Goal: Task Accomplishment & Management: Use online tool/utility

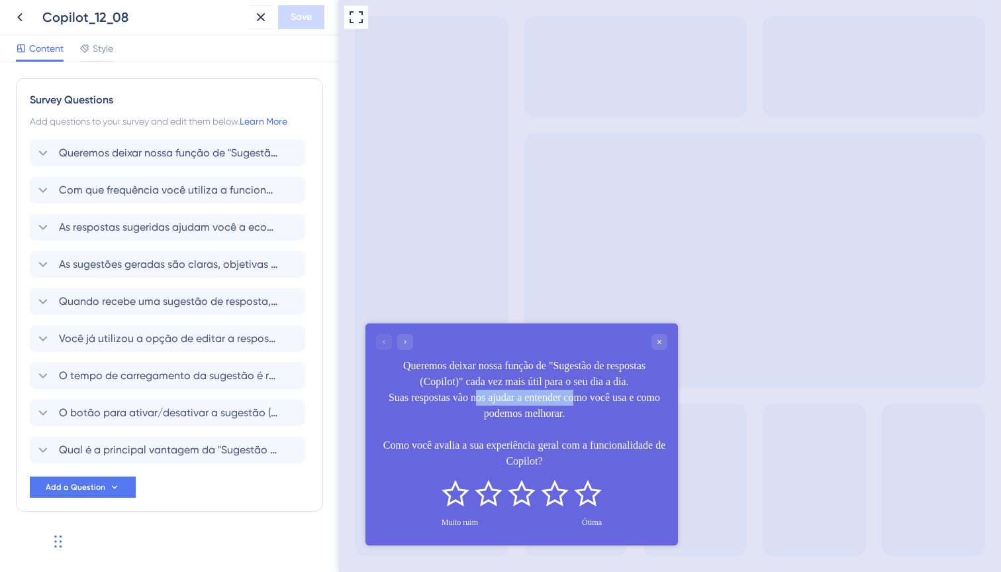
drag, startPoint x: 493, startPoint y: 401, endPoint x: 603, endPoint y: 402, distance: 109.9
click at [601, 402] on div "Queremos deixar nossa função de "Sugestão de respostas (Copilot)" cada vez mais…" at bounding box center [524, 412] width 286 height 111
click at [631, 416] on div "Queremos deixar nossa função de "Sugestão de respostas (Copilot)" cada vez mais…" at bounding box center [524, 412] width 286 height 111
click at [354, 19] on icon at bounding box center [356, 17] width 16 height 16
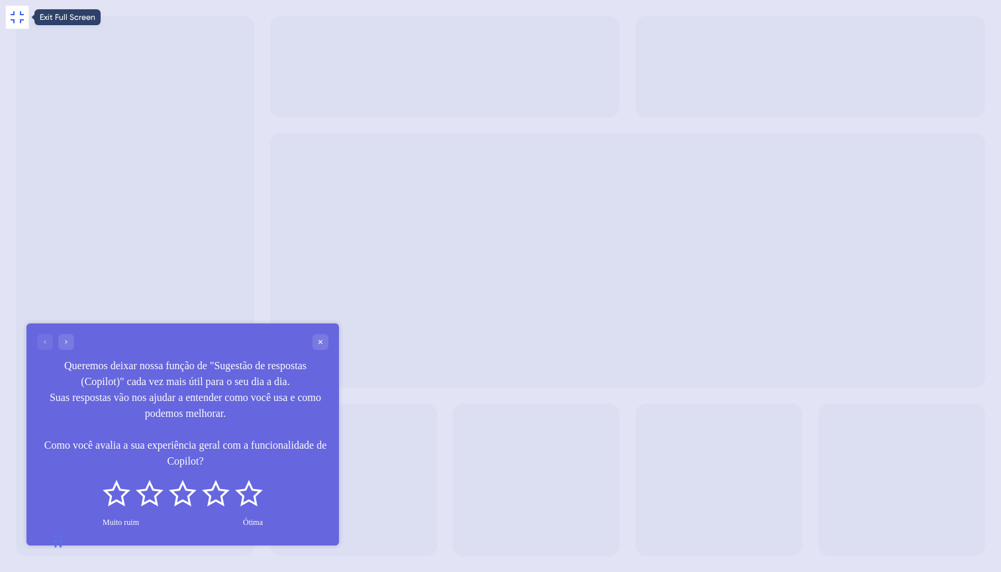
click at [11, 17] on icon at bounding box center [17, 17] width 16 height 16
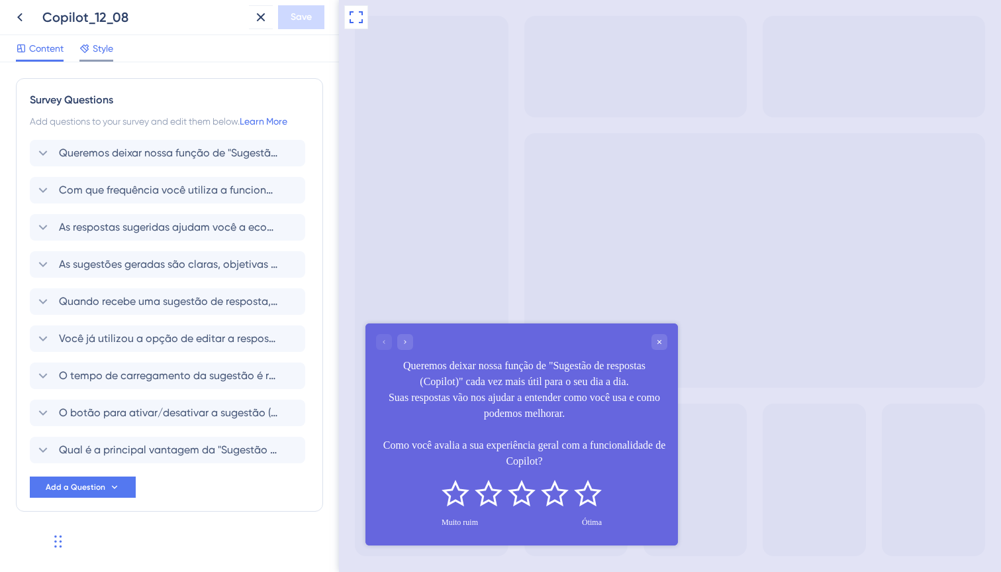
click at [101, 52] on span "Style" at bounding box center [103, 48] width 21 height 16
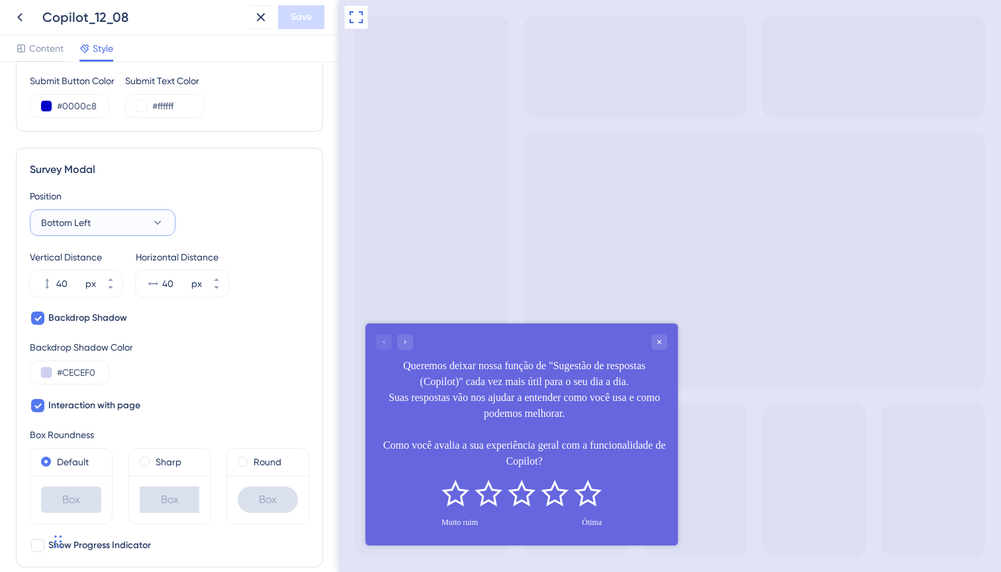
click at [140, 223] on button "Bottom Left" at bounding box center [103, 222] width 146 height 26
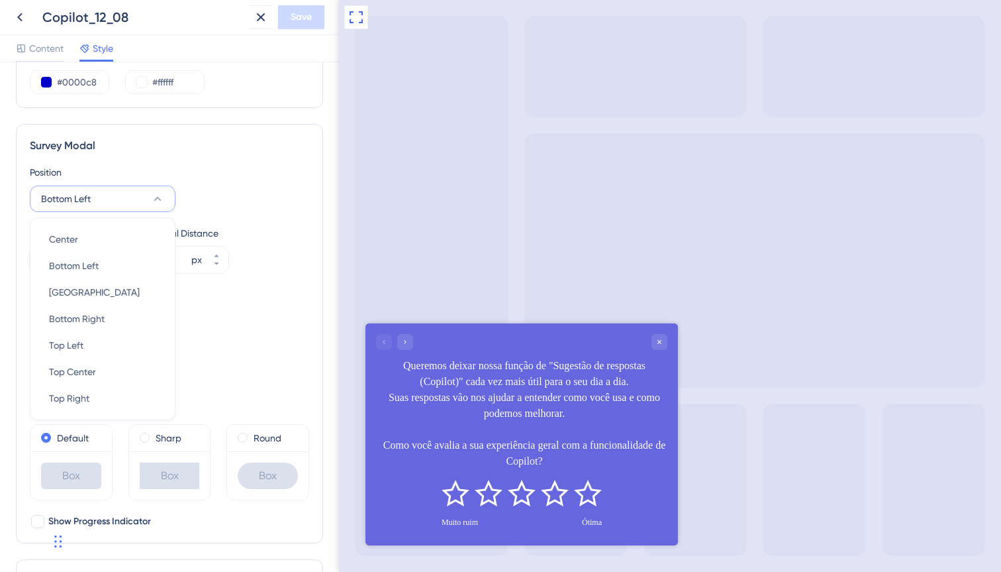
click at [238, 407] on div "Box Roundness" at bounding box center [169, 411] width 279 height 16
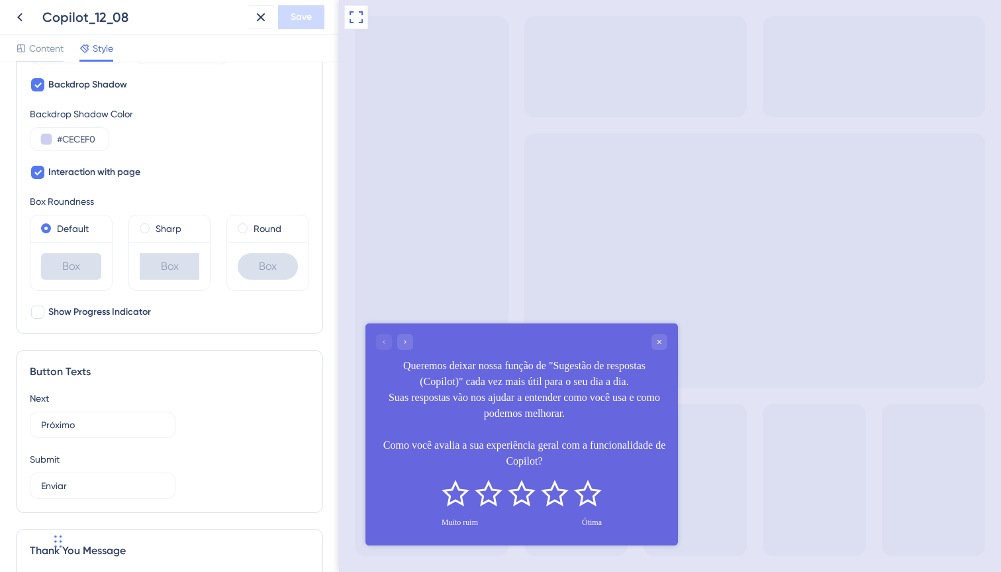
scroll to position [575, 0]
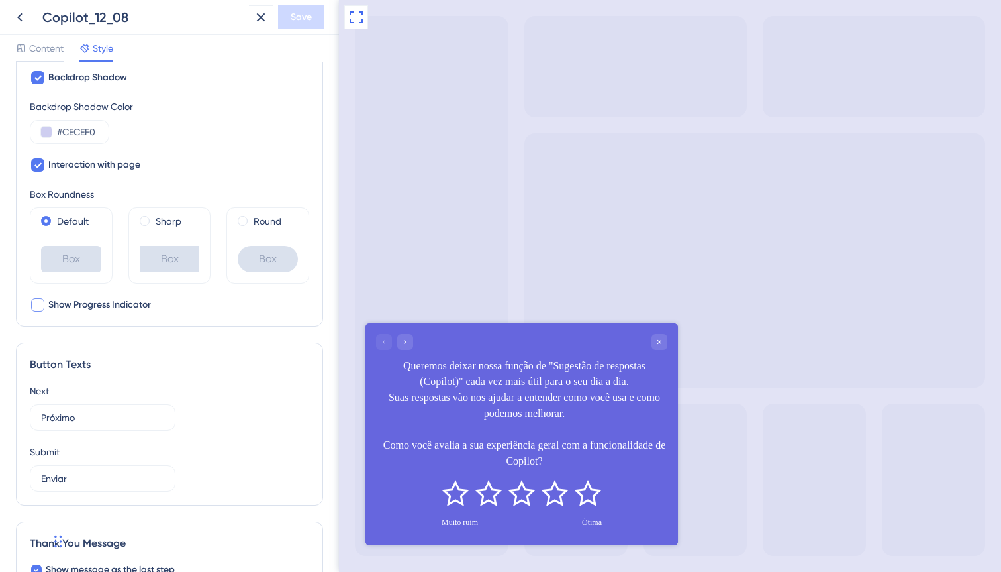
click at [138, 307] on span "Show Progress Indicator" at bounding box center [99, 305] width 103 height 16
checkbox input "false"
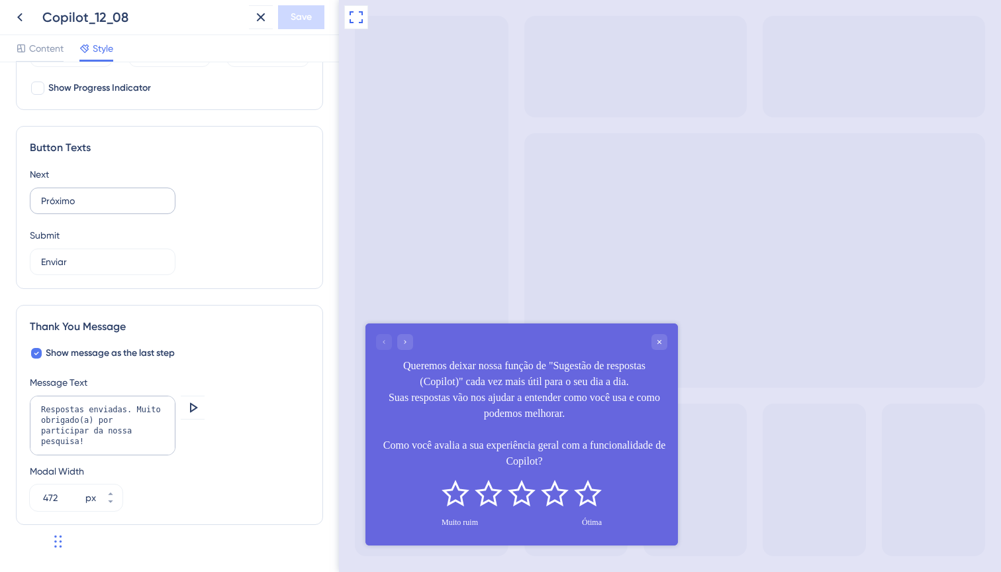
scroll to position [813, 0]
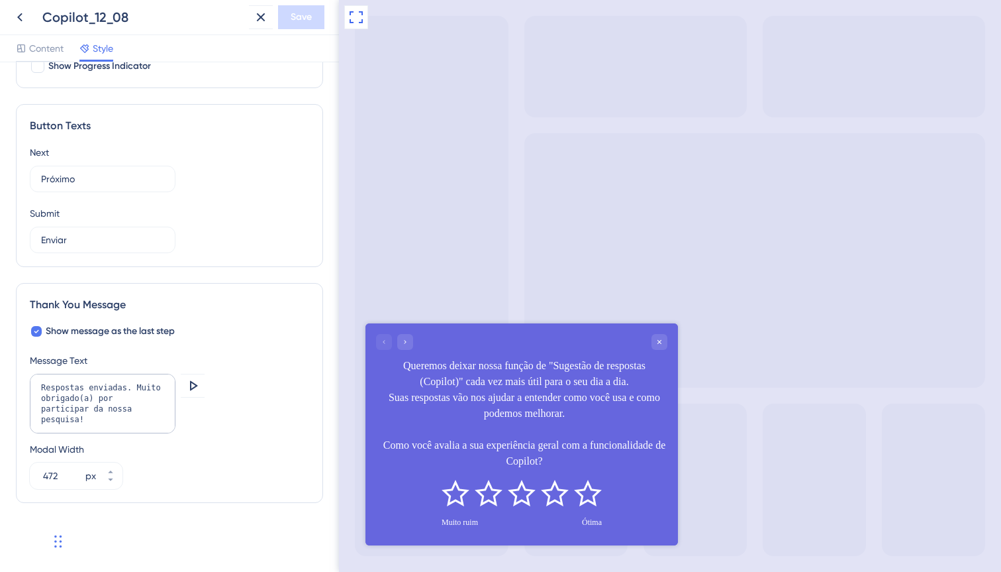
drag, startPoint x: 58, startPoint y: 538, endPoint x: 7, endPoint y: 571, distance: 60.8
click at [6, 571] on div "Widget de chat" at bounding box center [33, 540] width 66 height 64
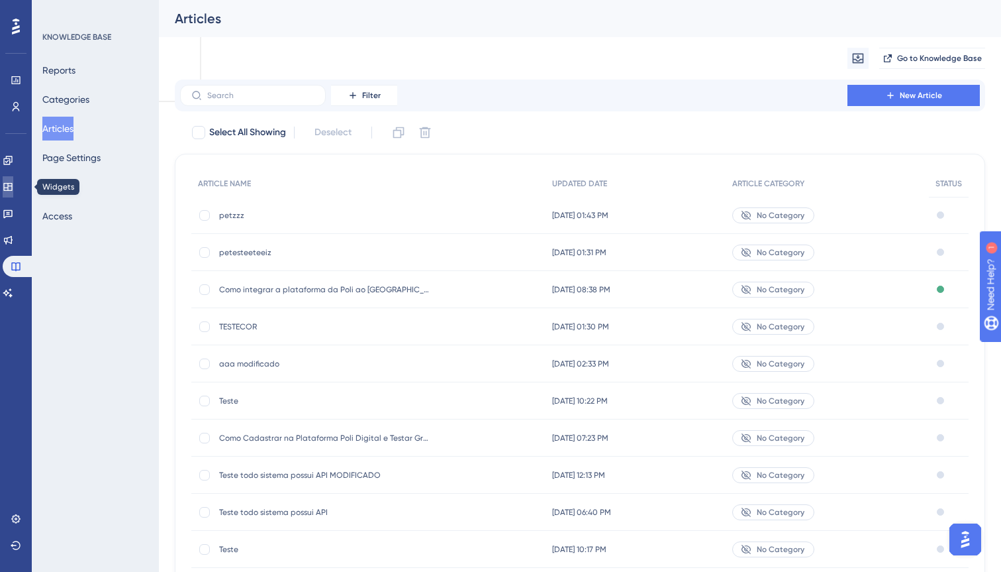
click at [13, 189] on icon at bounding box center [8, 186] width 11 height 11
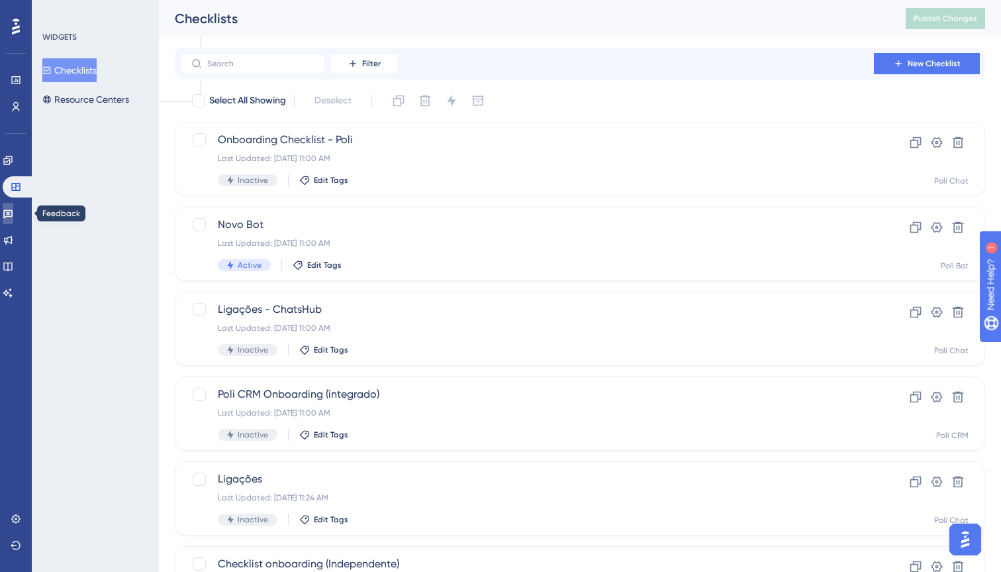
click at [13, 214] on icon at bounding box center [8, 213] width 11 height 11
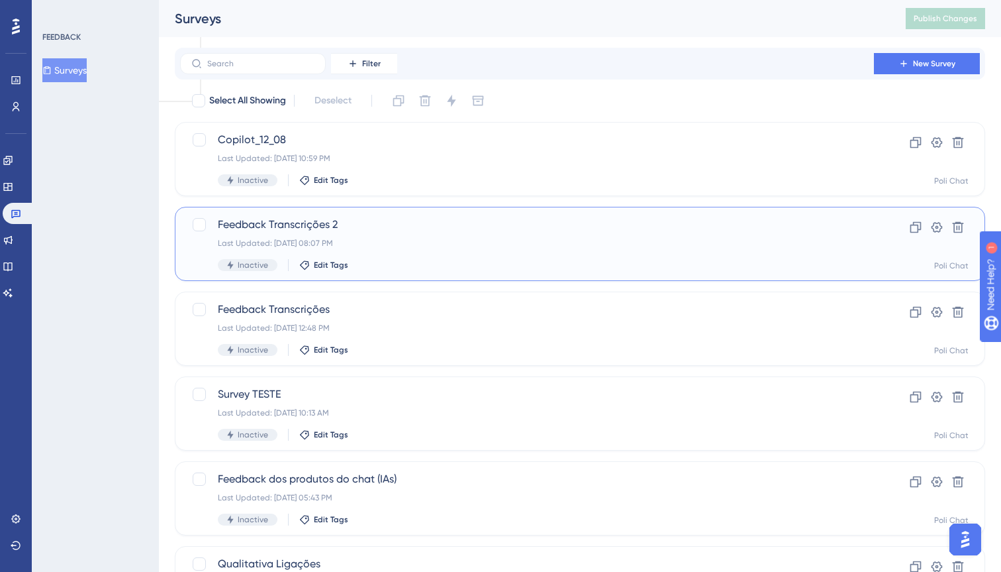
click at [295, 213] on div "Feedback Transcrições 2 Last Updated: Aug 11 2025, 08:07 PM Inactive Edit Tags …" at bounding box center [580, 244] width 811 height 74
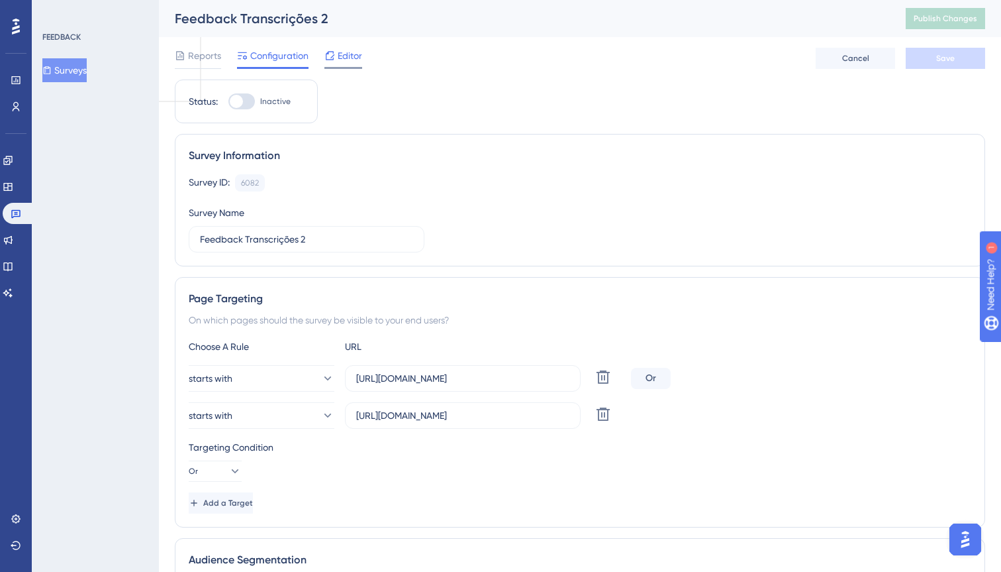
click at [336, 62] on div "Editor" at bounding box center [344, 56] width 38 height 16
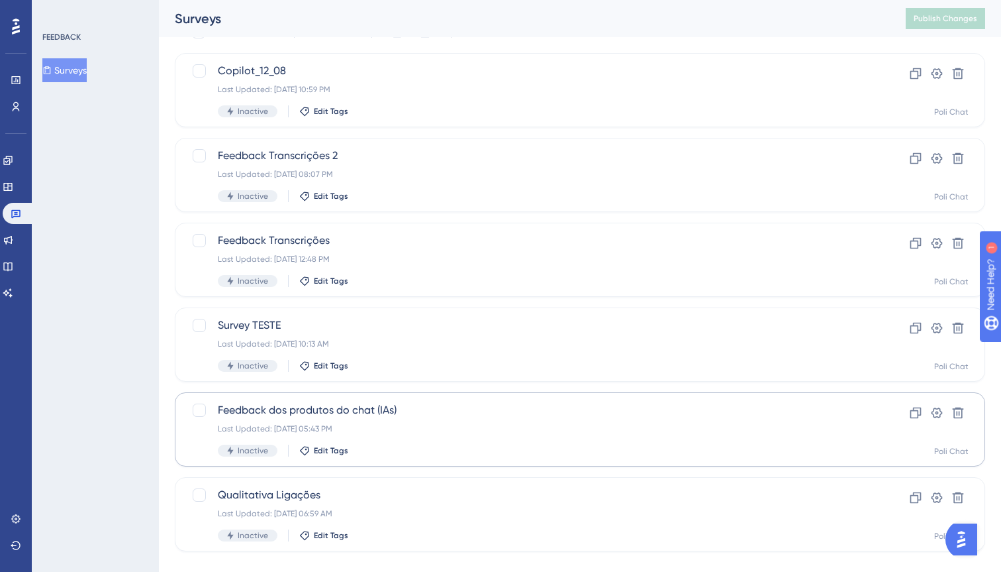
scroll to position [91, 0]
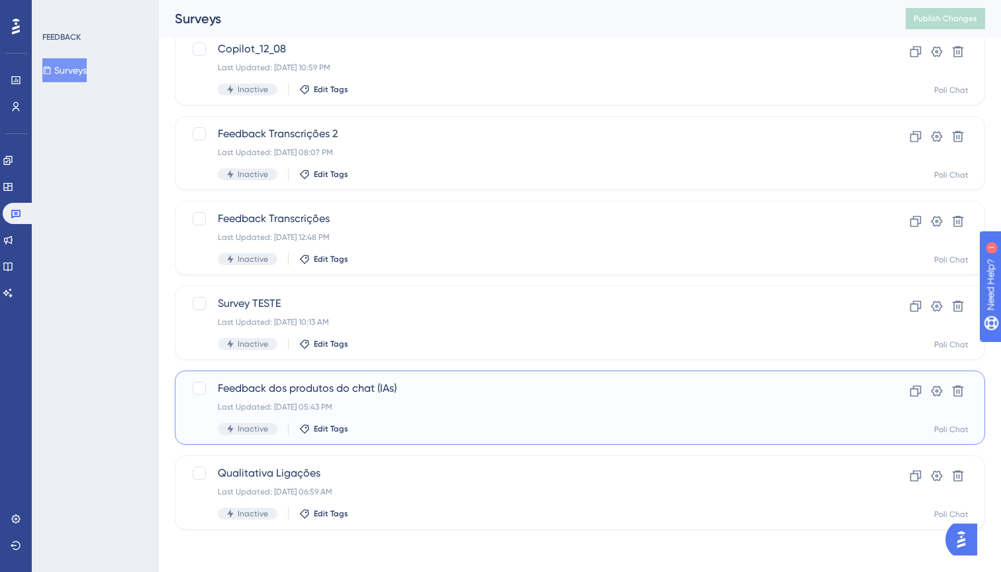
click at [336, 385] on span "Feedback dos produtos do chat (IAs)" at bounding box center [527, 388] width 619 height 16
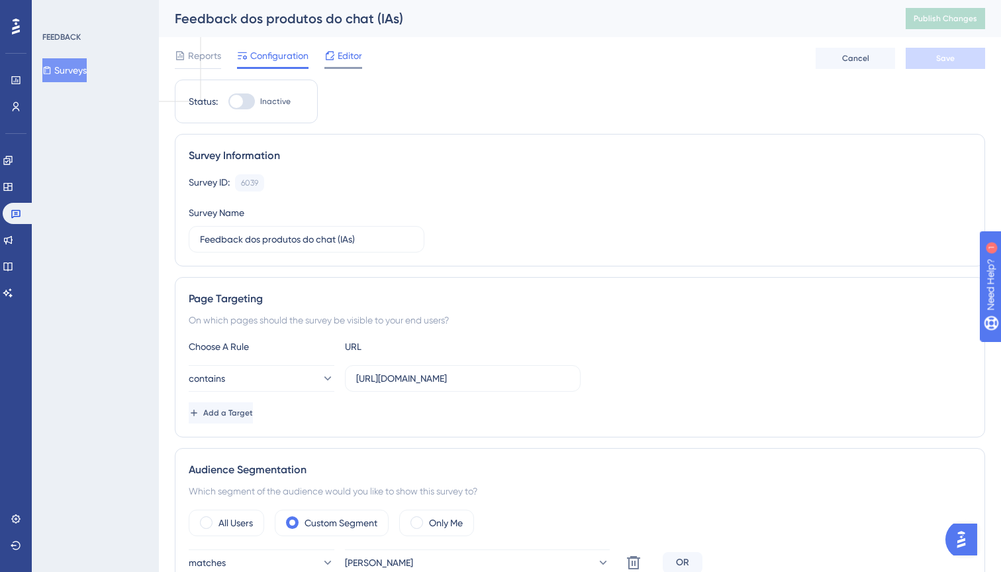
click at [342, 56] on span "Editor" at bounding box center [350, 56] width 25 height 16
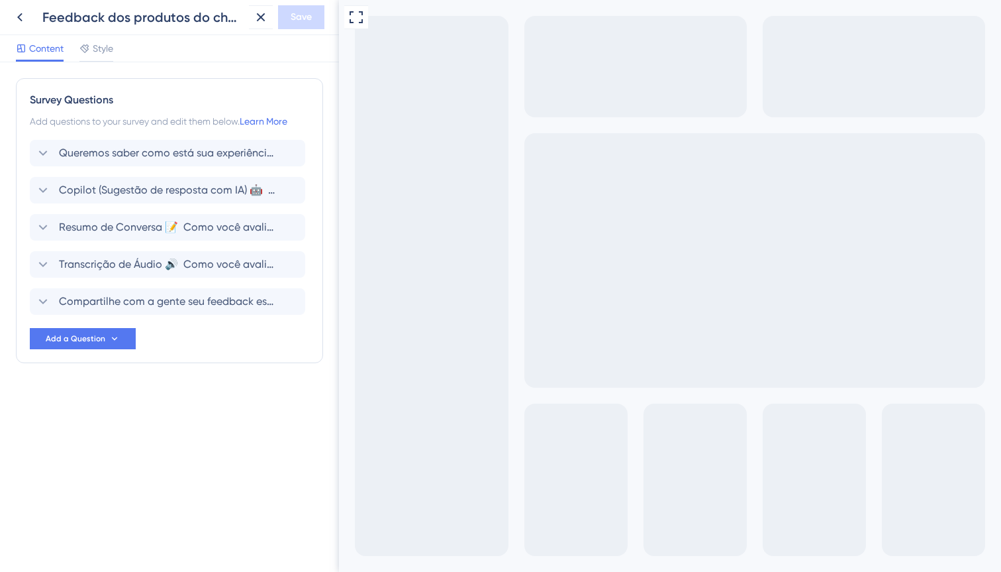
click at [98, 58] on div "Style" at bounding box center [96, 50] width 34 height 21
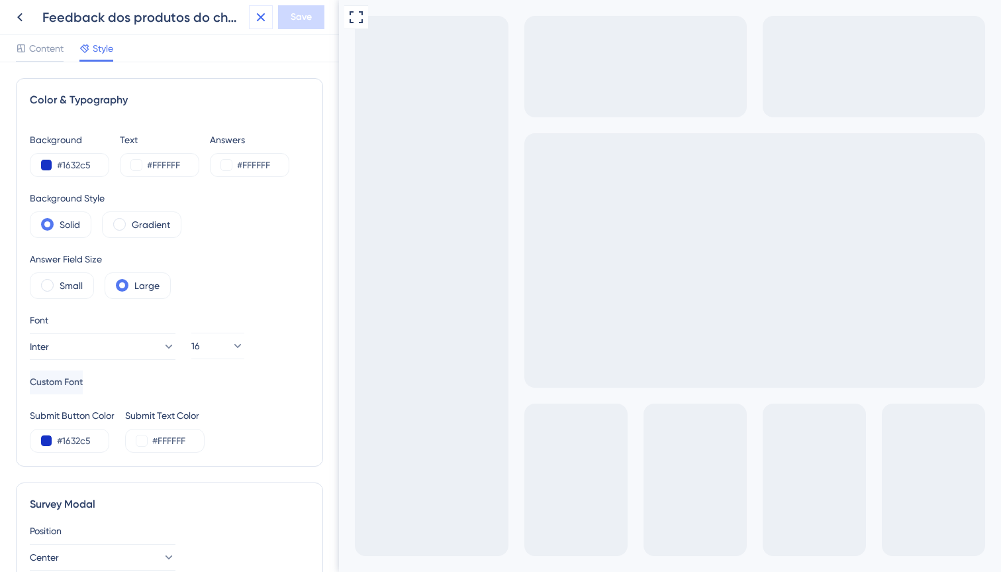
click at [257, 21] on icon at bounding box center [261, 17] width 9 height 9
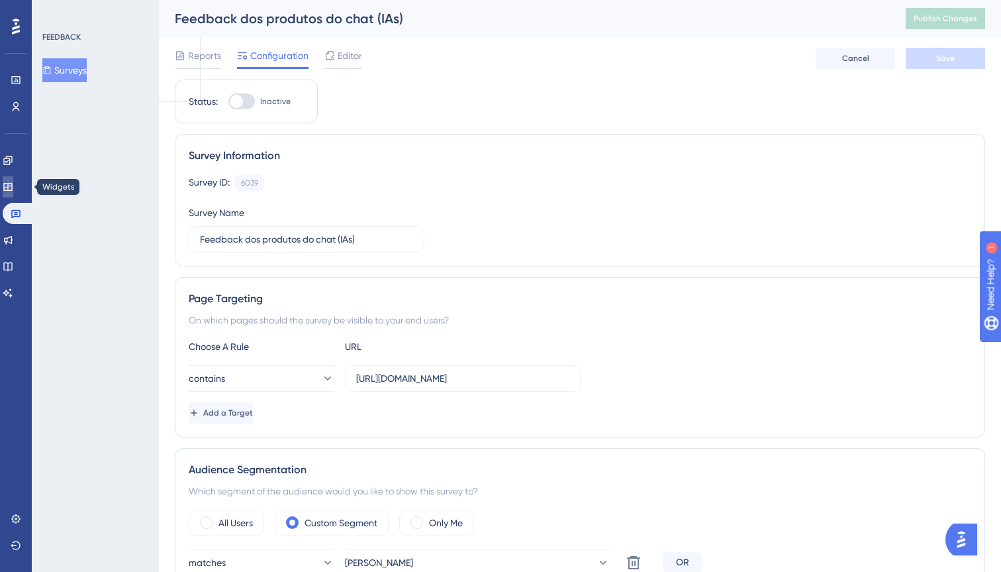
click at [12, 183] on icon at bounding box center [7, 187] width 9 height 8
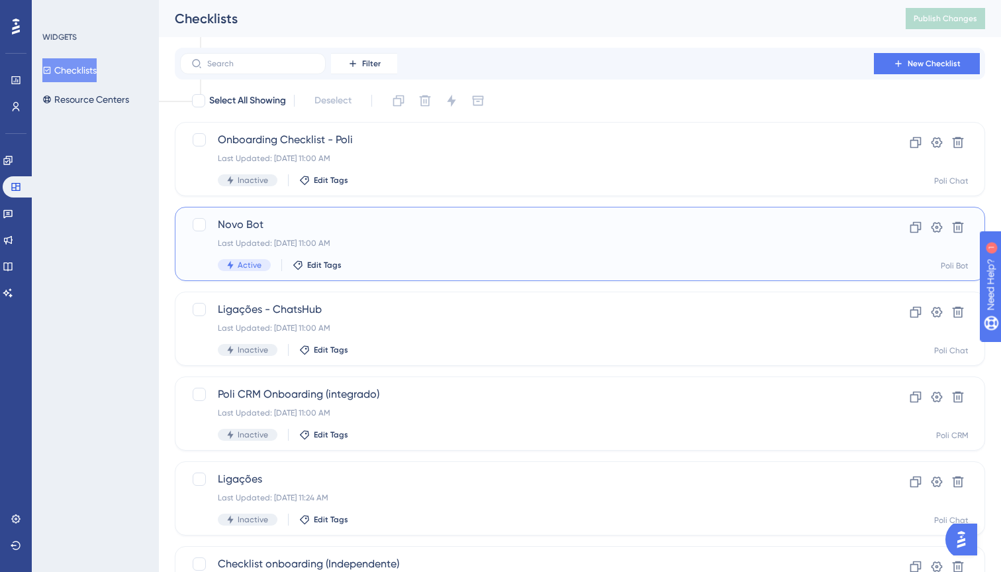
click at [251, 218] on span "Novo Bot" at bounding box center [527, 225] width 619 height 16
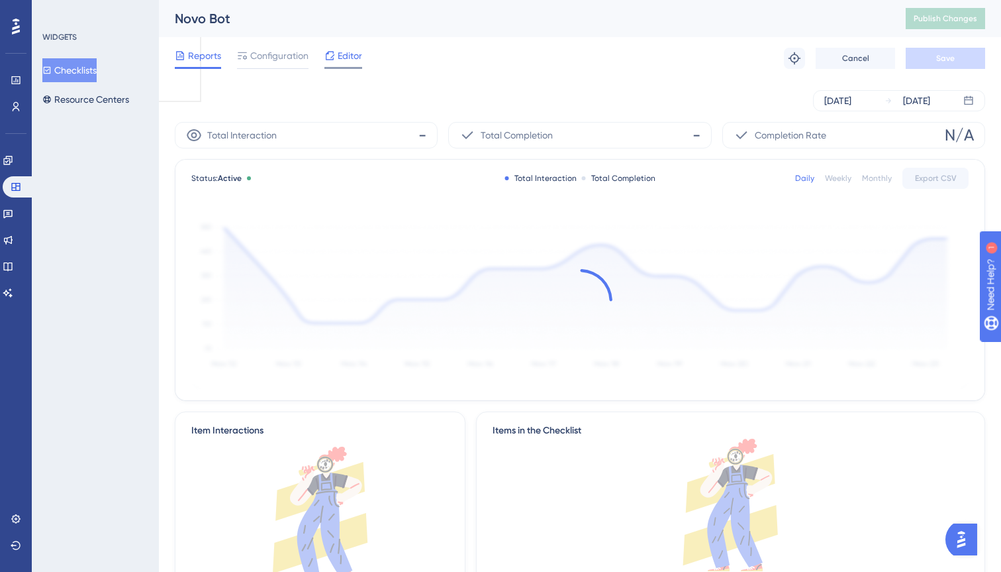
click at [352, 55] on span "Editor" at bounding box center [350, 56] width 25 height 16
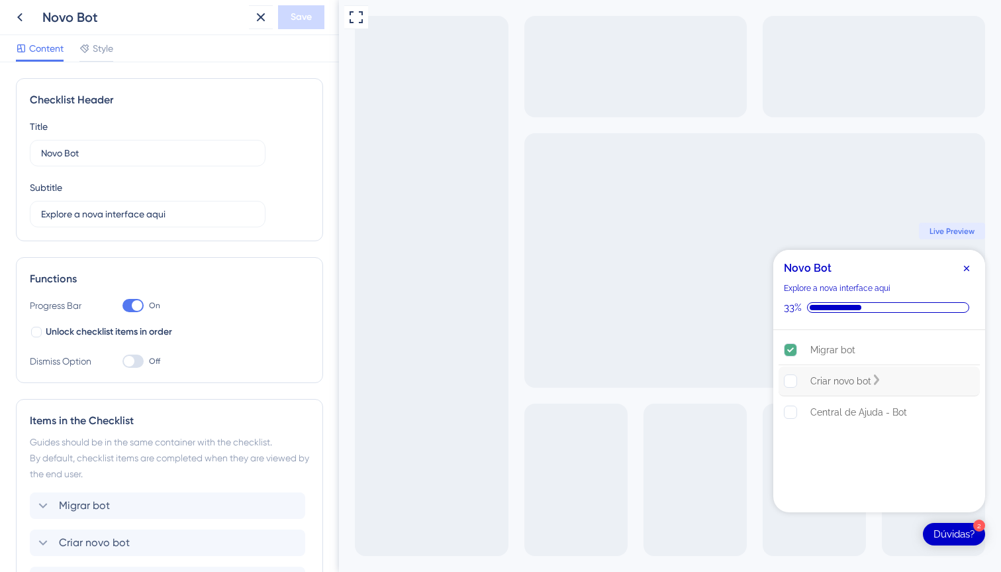
click at [848, 391] on div "Criar novo bot" at bounding box center [879, 381] width 201 height 30
click at [828, 346] on div "Migrar bot" at bounding box center [833, 350] width 45 height 16
click at [883, 299] on div "Novo Bot Explore a nova interface aqui 33%" at bounding box center [880, 290] width 212 height 80
click at [967, 266] on icon "Close Checklist" at bounding box center [966, 268] width 5 height 5
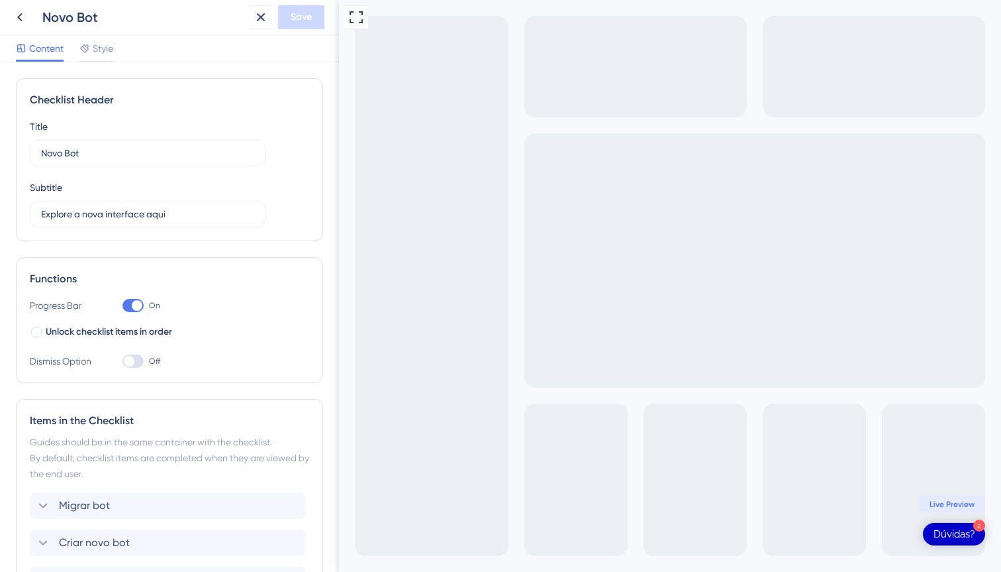
click at [941, 533] on div "Dúvidas?" at bounding box center [954, 533] width 41 height 13
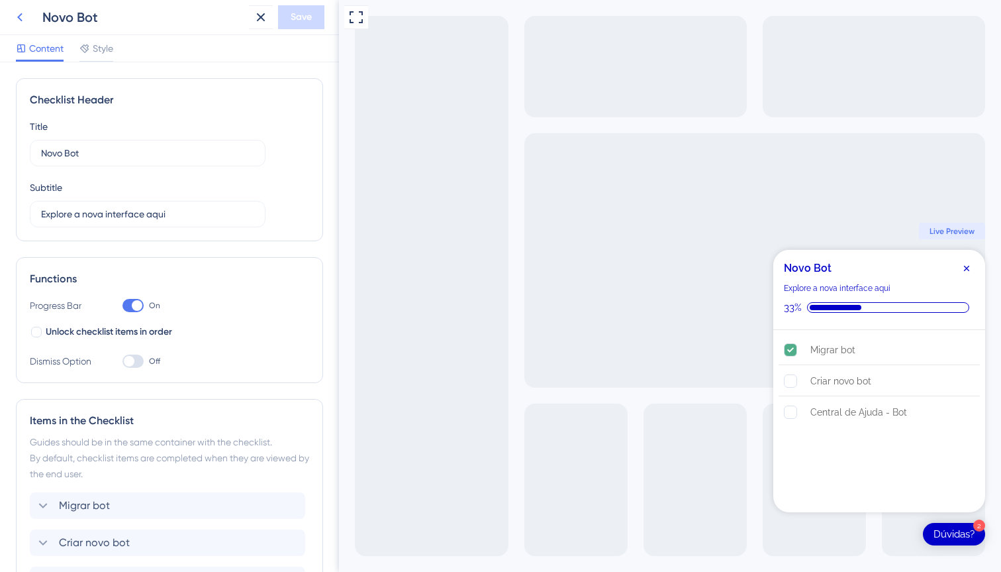
click at [23, 17] on icon at bounding box center [20, 17] width 16 height 16
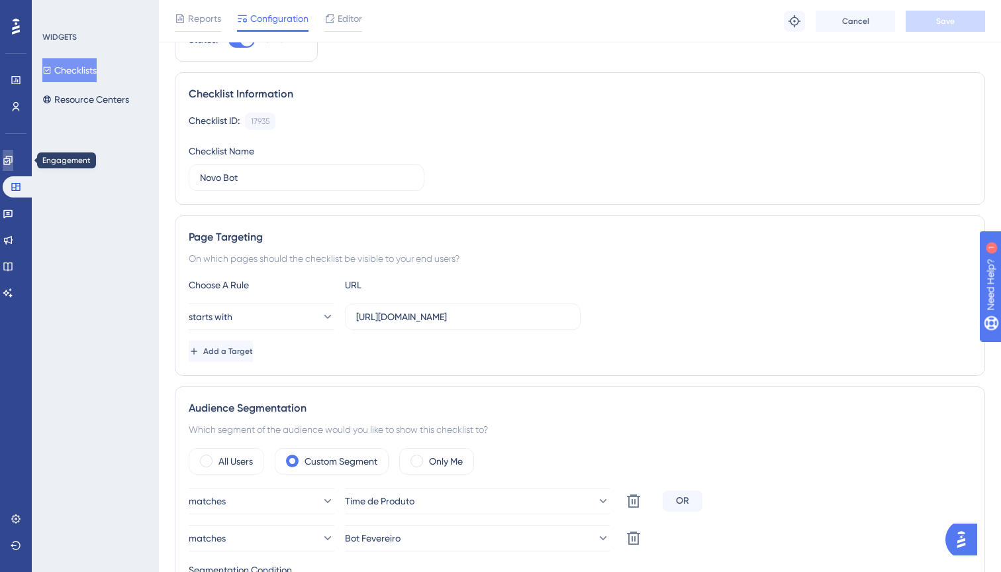
click at [12, 160] on icon at bounding box center [7, 160] width 9 height 9
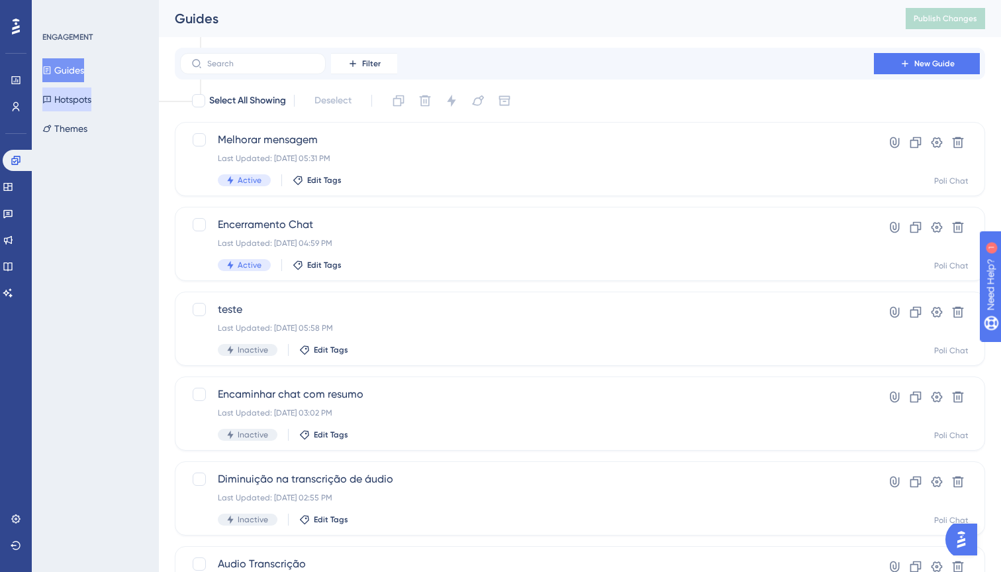
click at [91, 101] on button "Hotspots" at bounding box center [66, 99] width 49 height 24
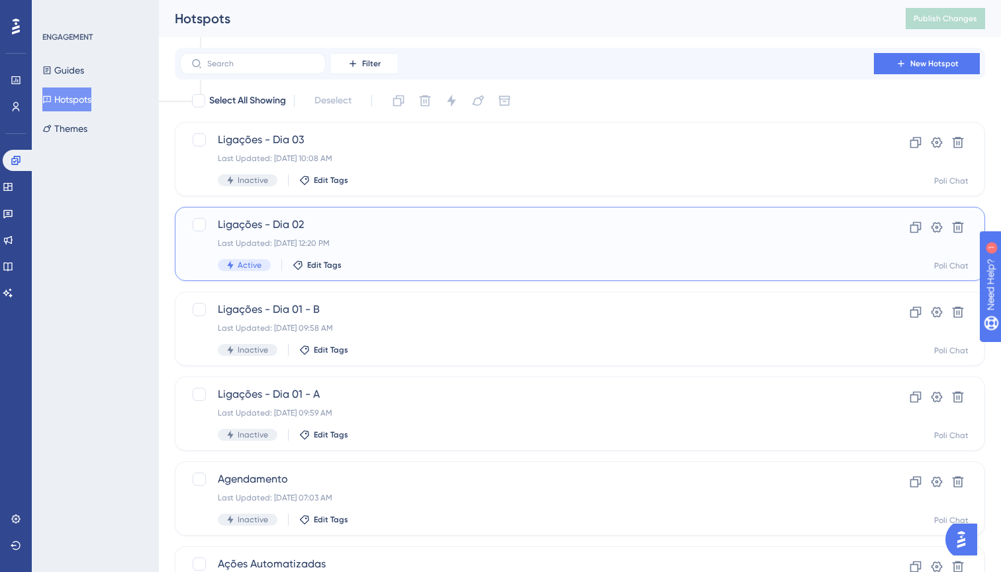
click at [286, 223] on span "Ligações - Dia 02" at bounding box center [527, 225] width 619 height 16
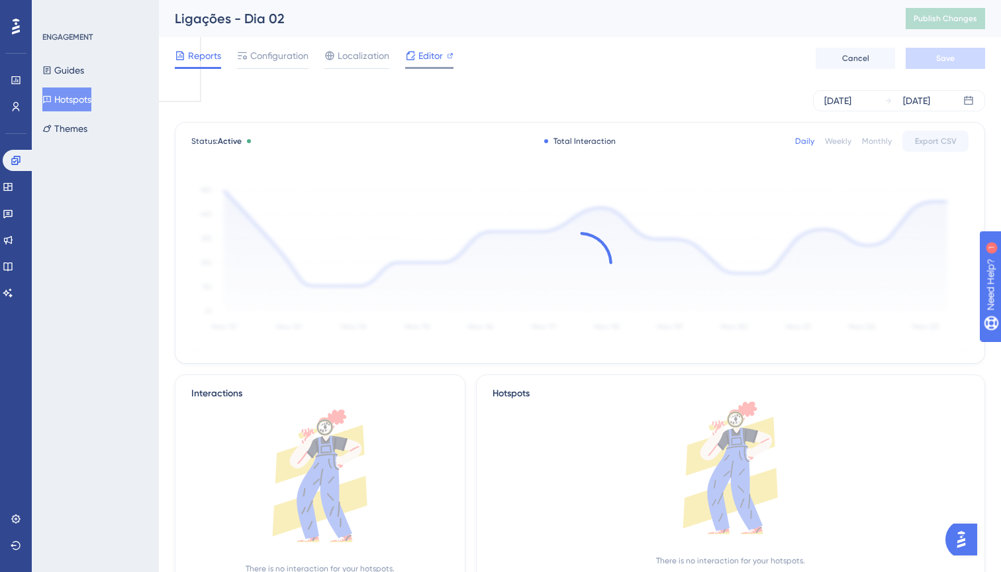
click at [425, 50] on span "Editor" at bounding box center [431, 56] width 25 height 16
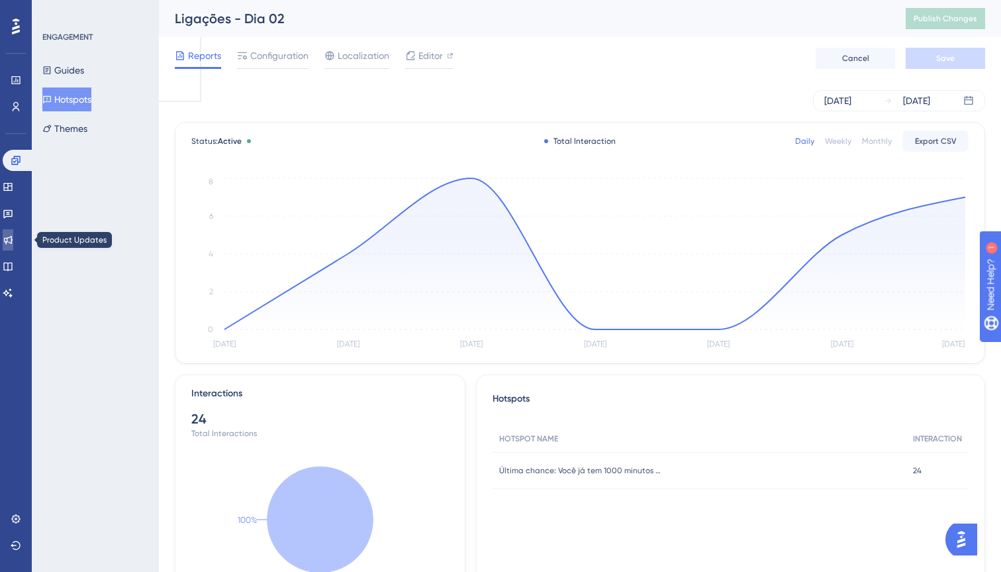
click at [13, 236] on icon at bounding box center [8, 239] width 11 height 11
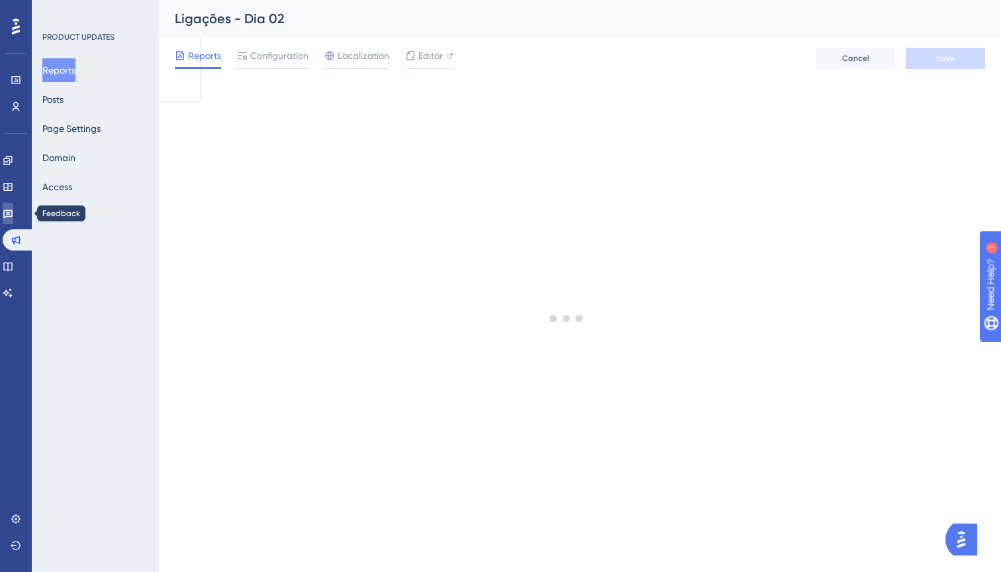
click at [13, 215] on icon at bounding box center [8, 213] width 11 height 11
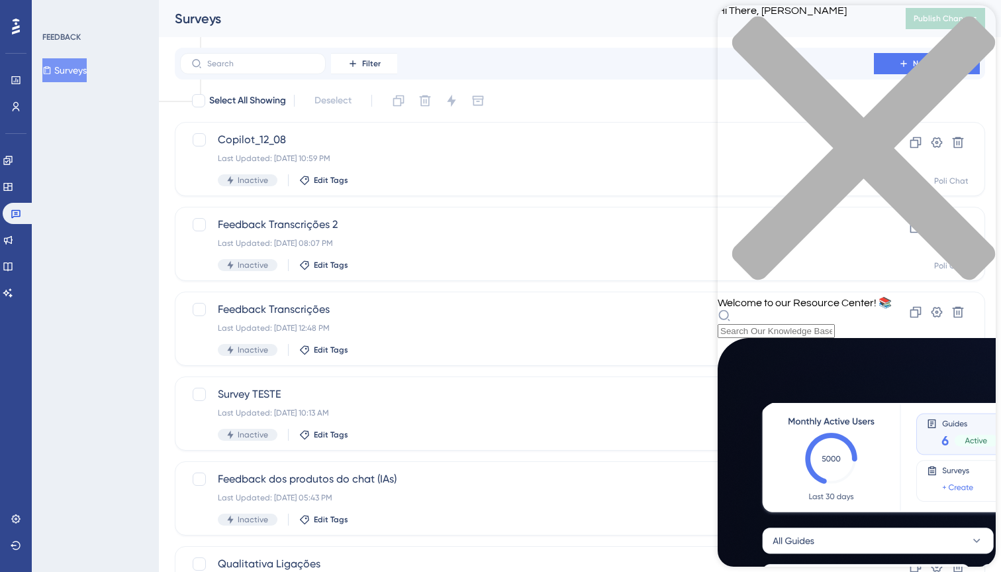
scroll to position [91, 0]
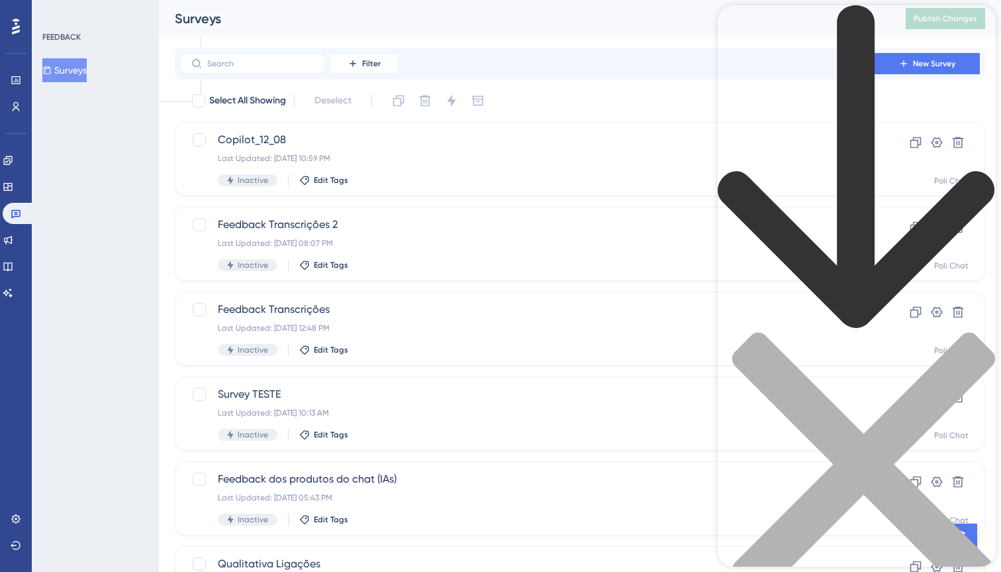
scroll to position [0, 0]
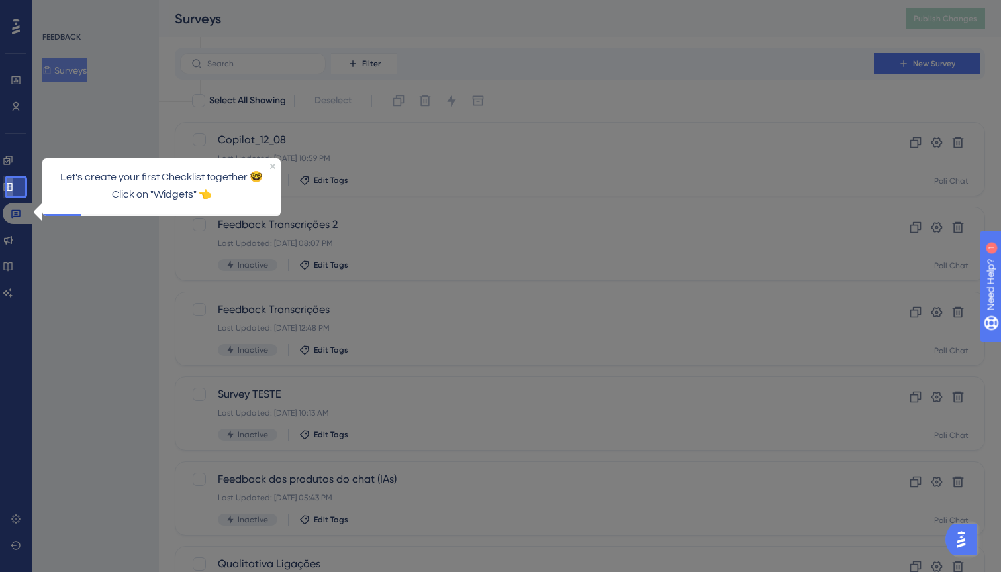
click at [13, 183] on link at bounding box center [8, 186] width 11 height 21
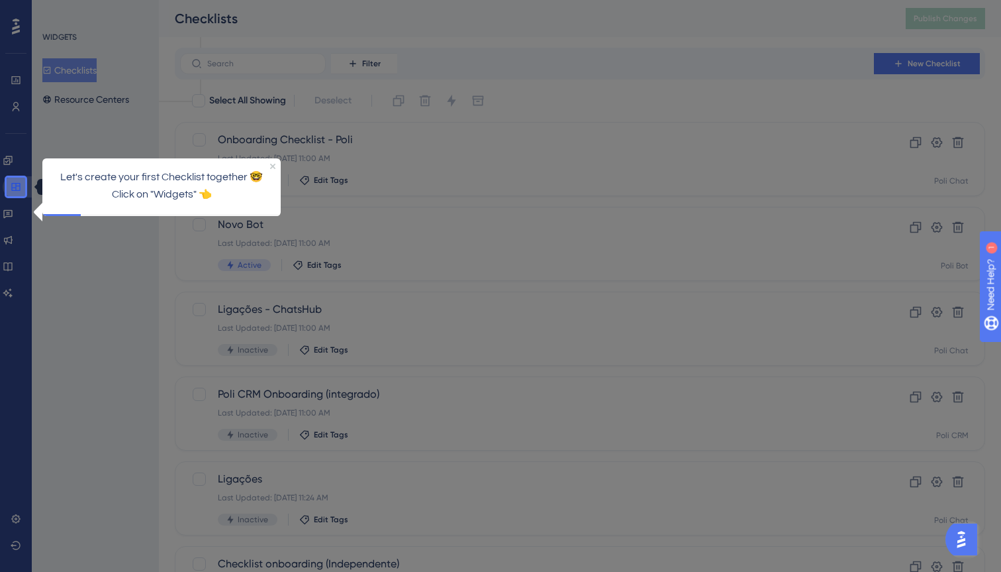
click at [15, 180] on link at bounding box center [19, 186] width 32 height 21
click at [140, 183] on p "Let's create your first Checklist together 🤓" at bounding box center [161, 176] width 217 height 17
click at [21, 189] on icon at bounding box center [16, 186] width 11 height 11
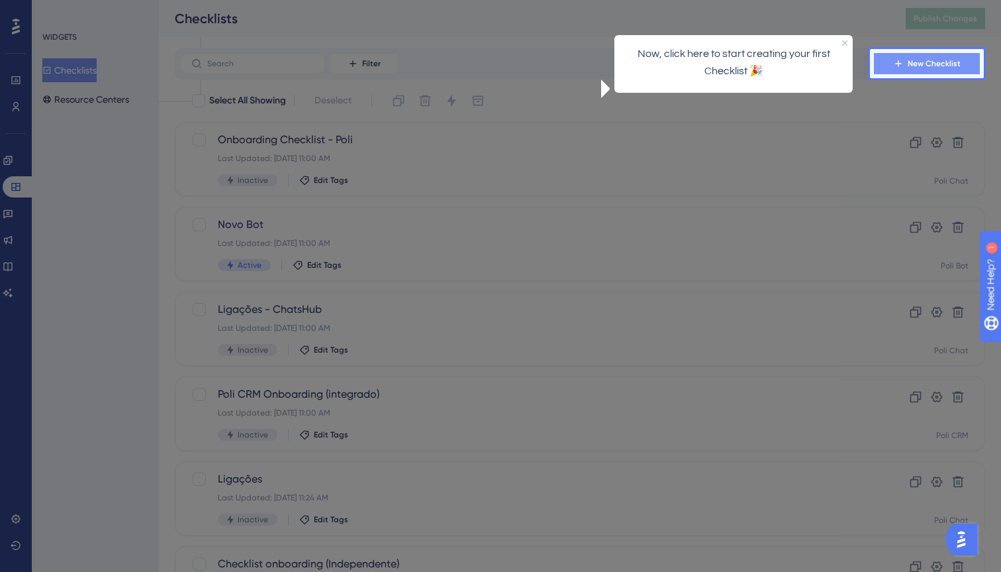
click at [953, 63] on span "New Checklist" at bounding box center [934, 63] width 53 height 11
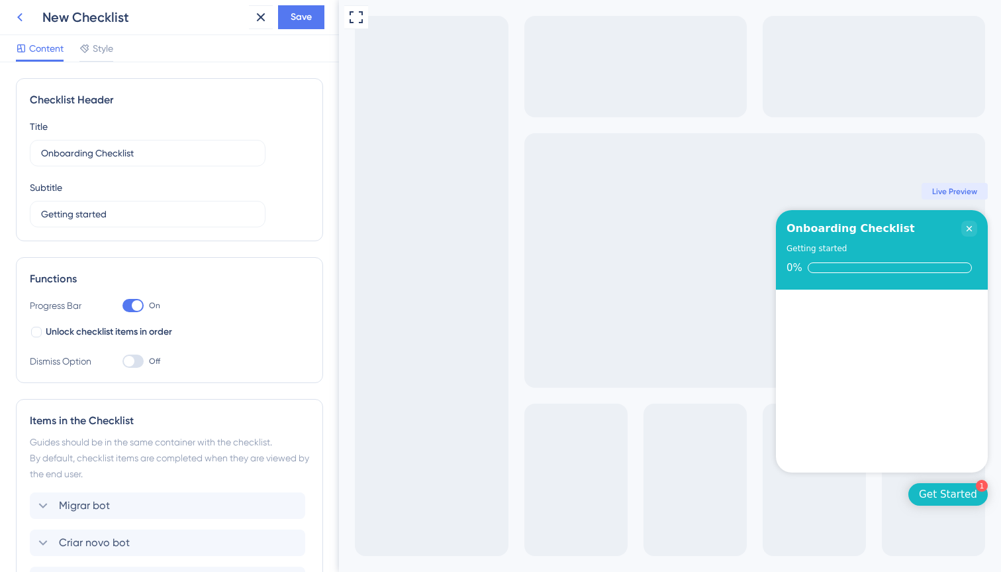
click at [25, 20] on icon at bounding box center [20, 17] width 16 height 16
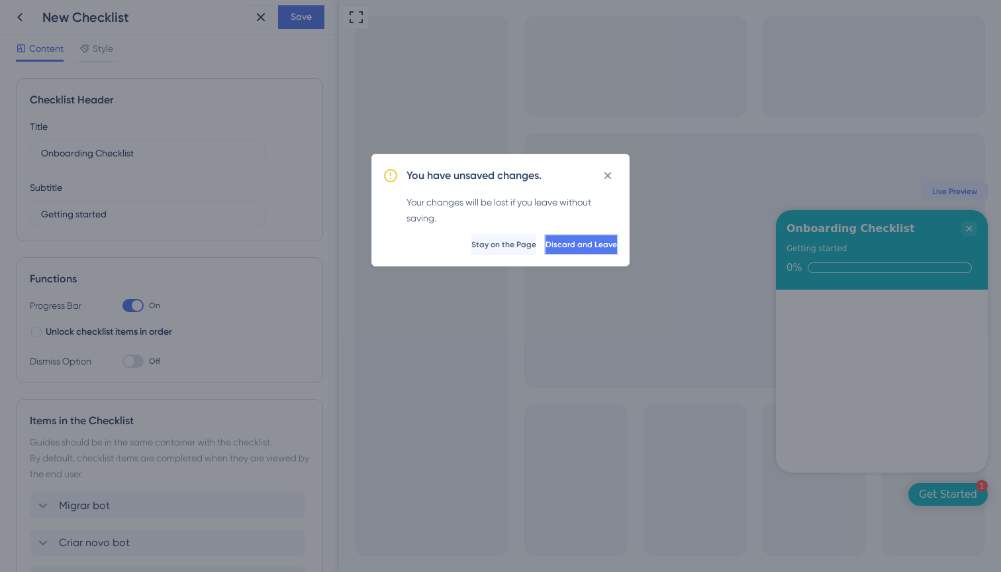
click at [546, 240] on span "Discard and Leave" at bounding box center [582, 244] width 72 height 11
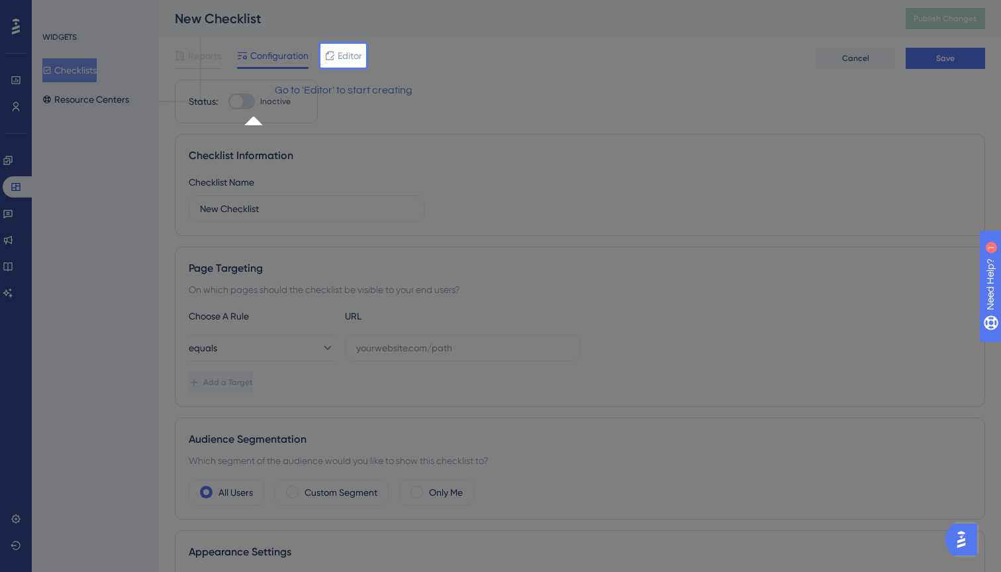
click at [591, 214] on div at bounding box center [683, 556] width 635 height 1113
click at [391, 99] on p "Go to 'Editor' to start creating" at bounding box center [342, 90] width 177 height 17
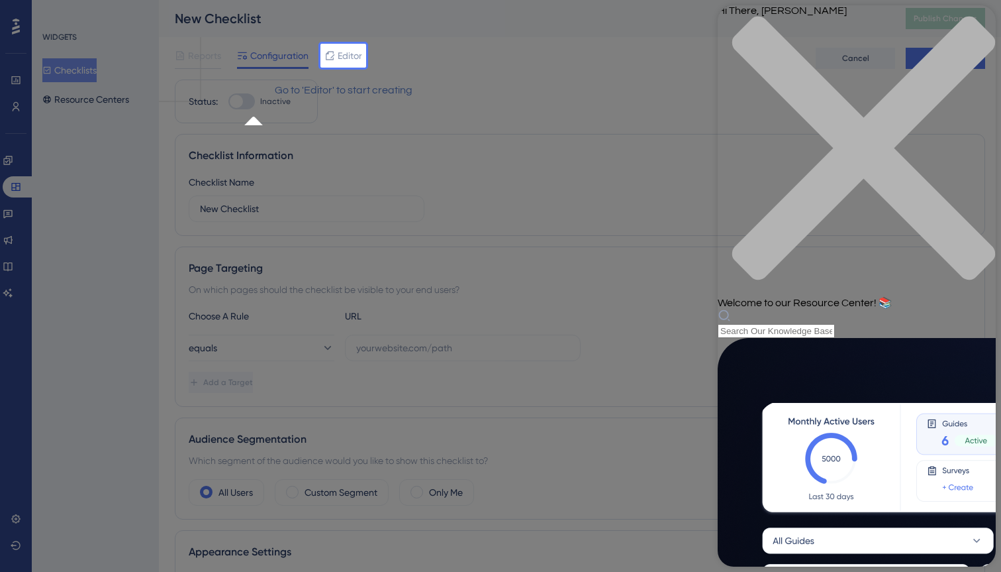
scroll to position [267, 0]
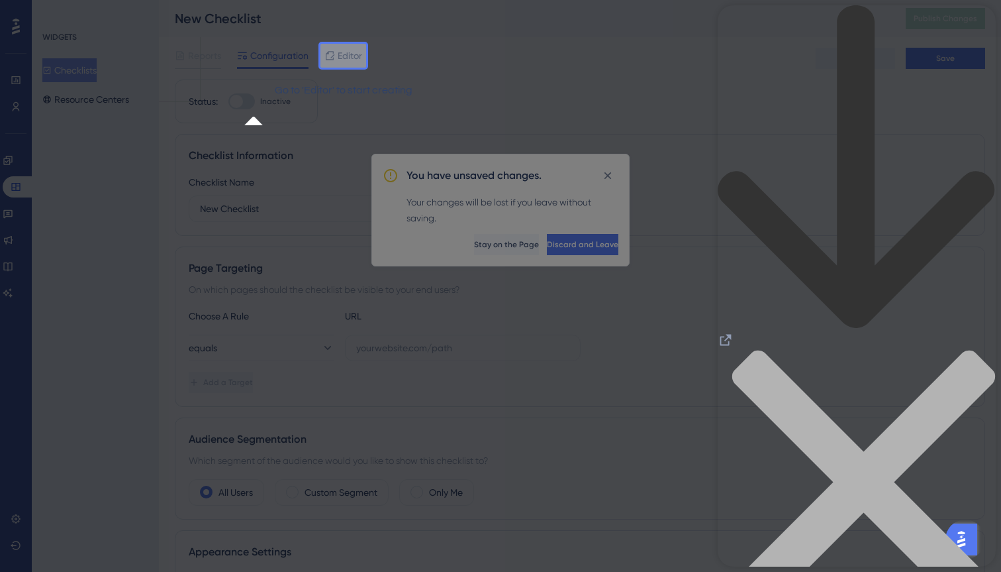
click at [736, 31] on icon "back to header" at bounding box center [857, 167] width 278 height 325
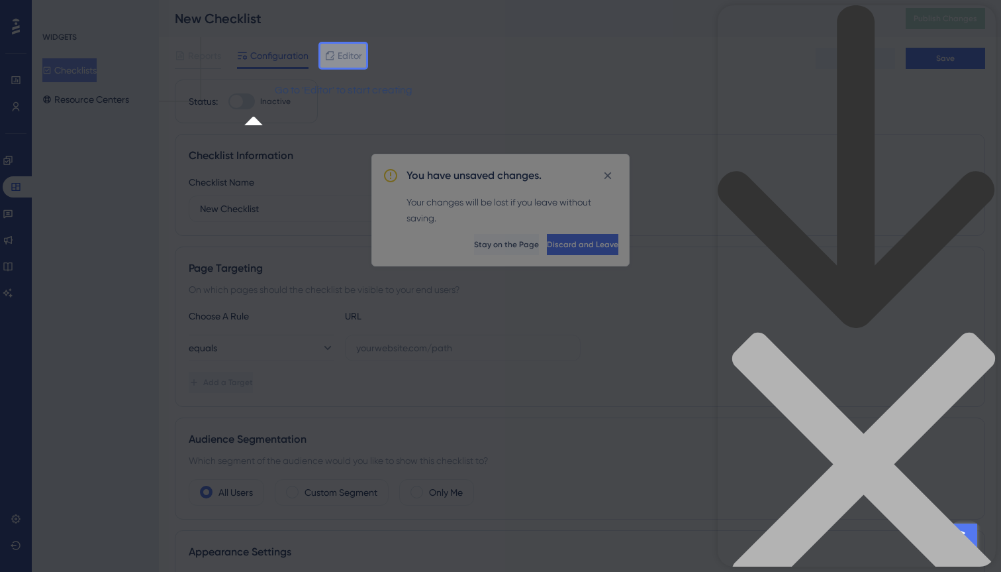
scroll to position [364, 0]
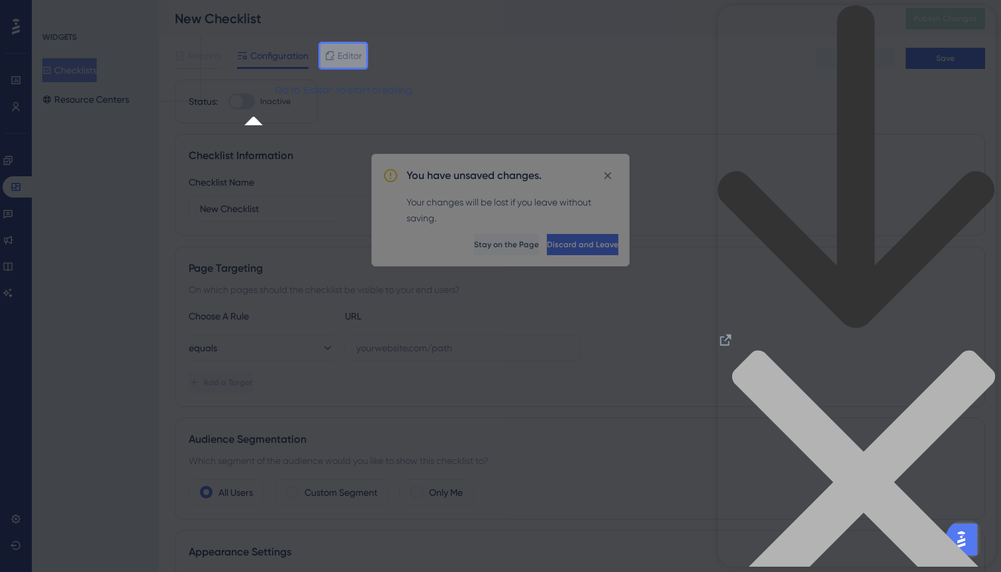
click at [735, 26] on icon "back to header" at bounding box center [856, 166] width 277 height 323
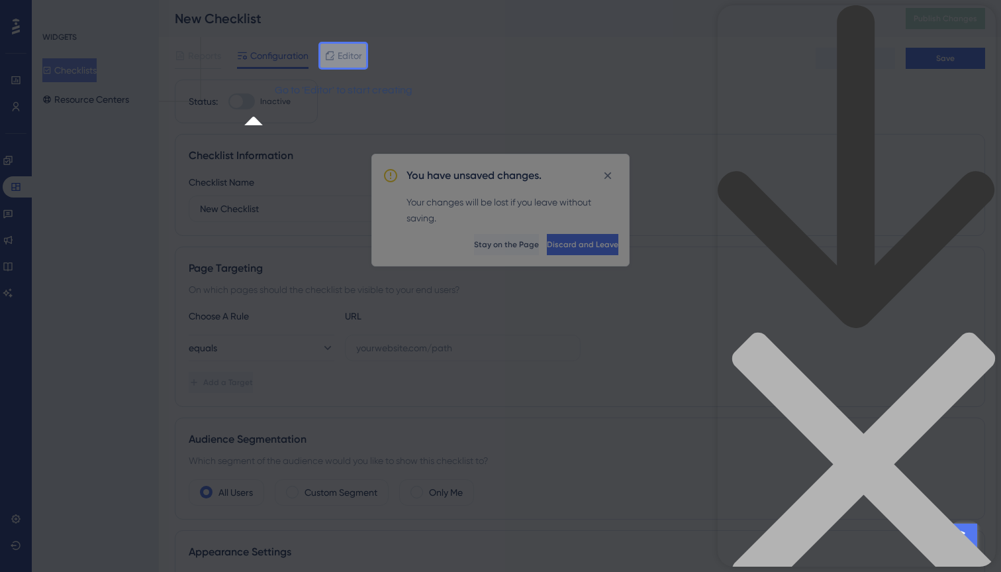
scroll to position [168, 0]
click at [475, 200] on div at bounding box center [683, 556] width 635 height 1113
